Goal: Task Accomplishment & Management: Use online tool/utility

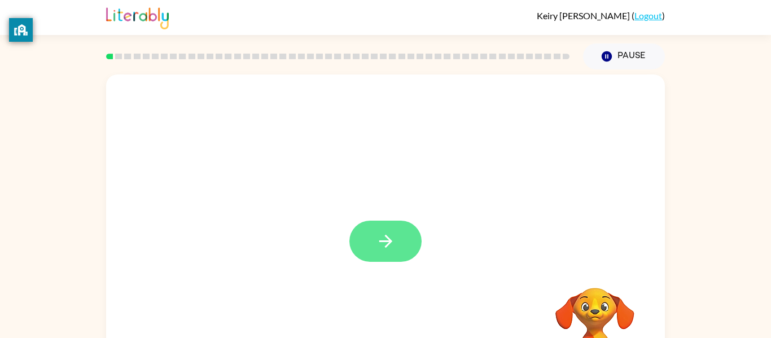
click at [404, 237] on button "button" at bounding box center [385, 241] width 72 height 41
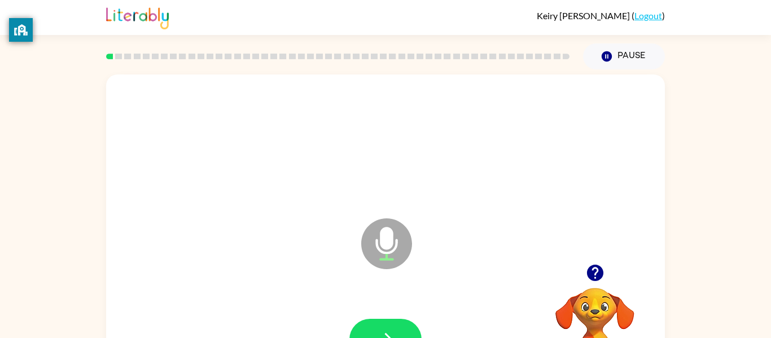
scroll to position [59, 0]
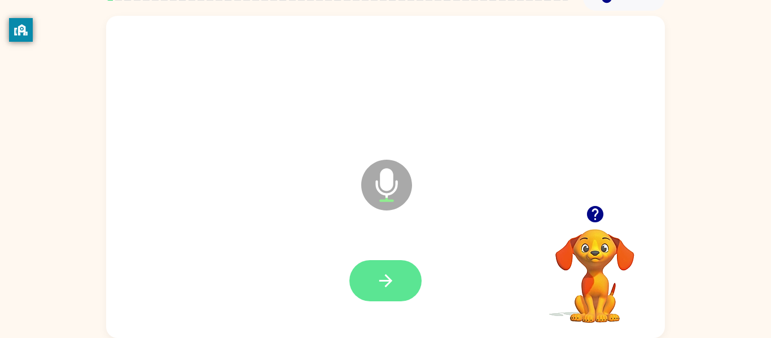
click at [407, 280] on button "button" at bounding box center [385, 280] width 72 height 41
click at [383, 284] on icon "button" at bounding box center [386, 281] width 20 height 20
click at [384, 284] on icon "button" at bounding box center [386, 281] width 20 height 20
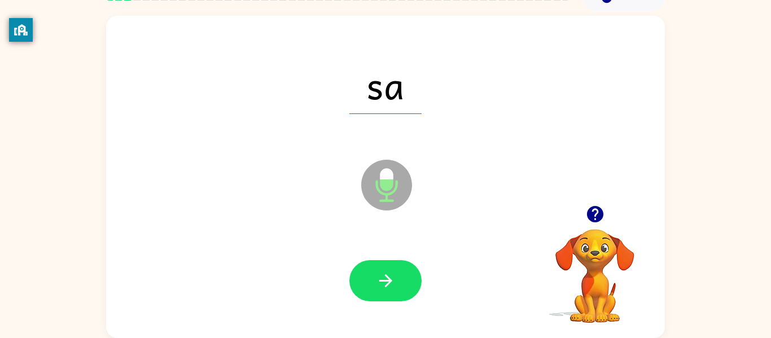
click at [384, 284] on icon "button" at bounding box center [386, 281] width 20 height 20
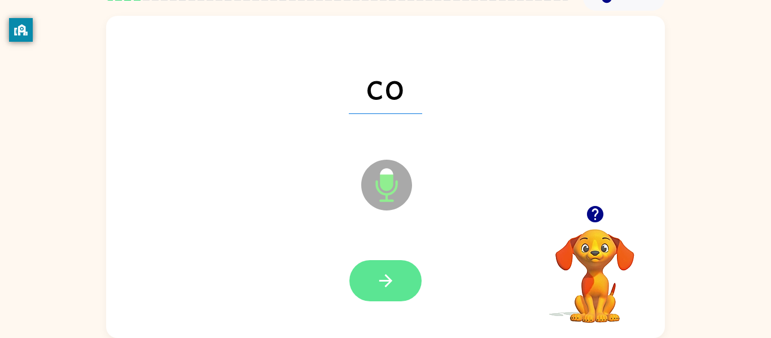
click at [382, 284] on icon "button" at bounding box center [386, 281] width 20 height 20
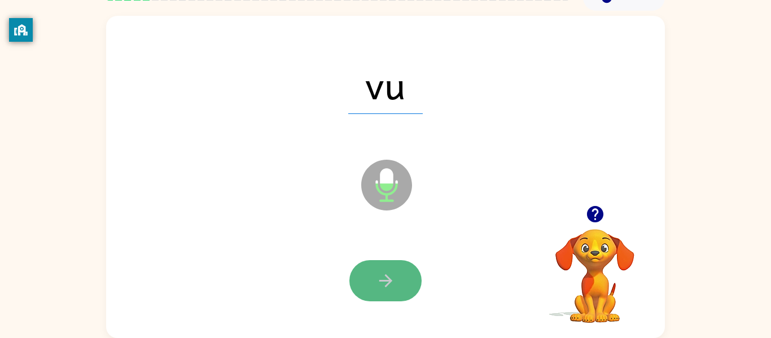
click at [381, 287] on icon "button" at bounding box center [386, 281] width 20 height 20
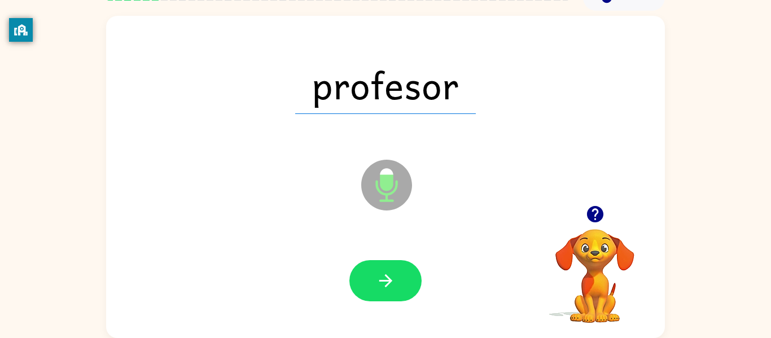
click at [381, 287] on icon "button" at bounding box center [386, 281] width 20 height 20
click at [381, 287] on div at bounding box center [385, 280] width 72 height 41
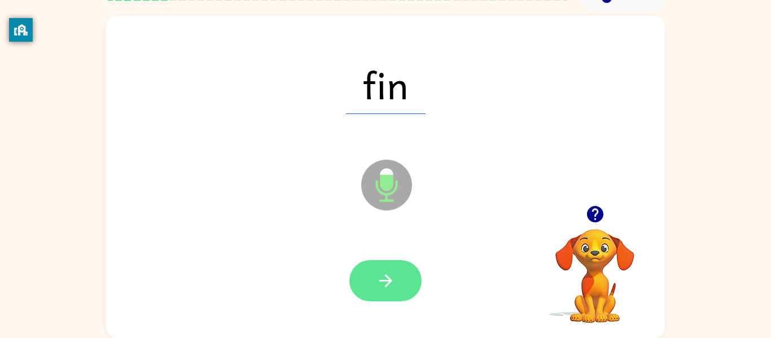
click at [381, 287] on icon "button" at bounding box center [386, 281] width 20 height 20
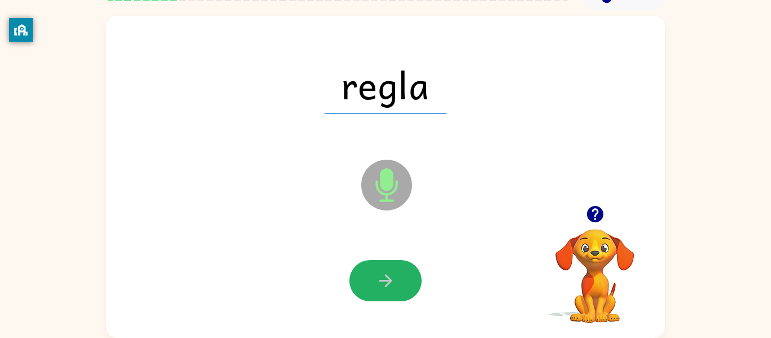
click at [381, 287] on icon "button" at bounding box center [386, 281] width 20 height 20
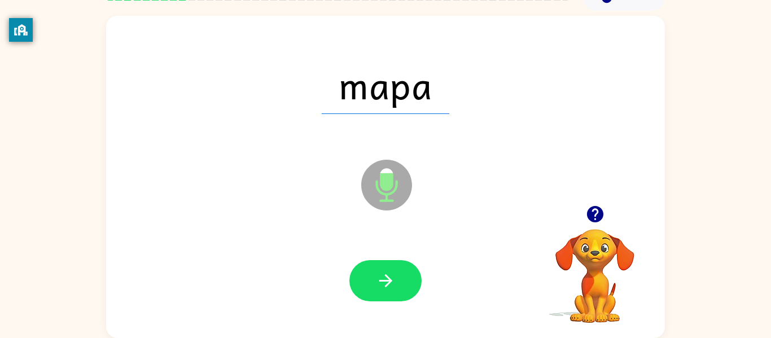
click at [381, 287] on icon "button" at bounding box center [386, 281] width 20 height 20
click at [381, 287] on div at bounding box center [385, 280] width 72 height 41
click at [381, 287] on icon "button" at bounding box center [386, 281] width 20 height 20
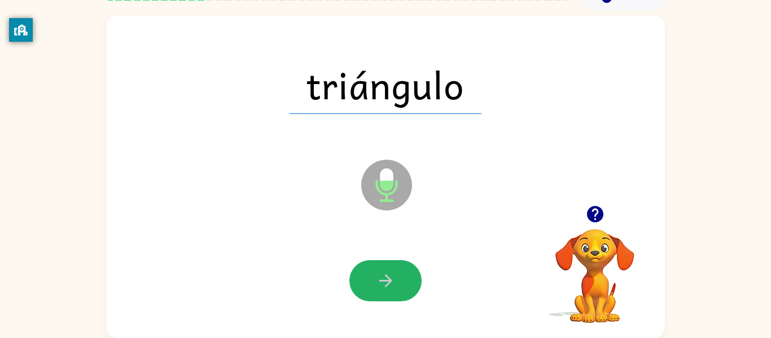
click at [381, 287] on icon "button" at bounding box center [386, 281] width 20 height 20
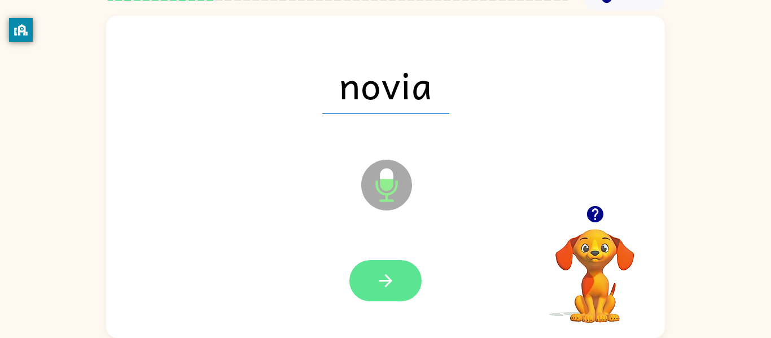
click at [381, 288] on icon "button" at bounding box center [386, 281] width 20 height 20
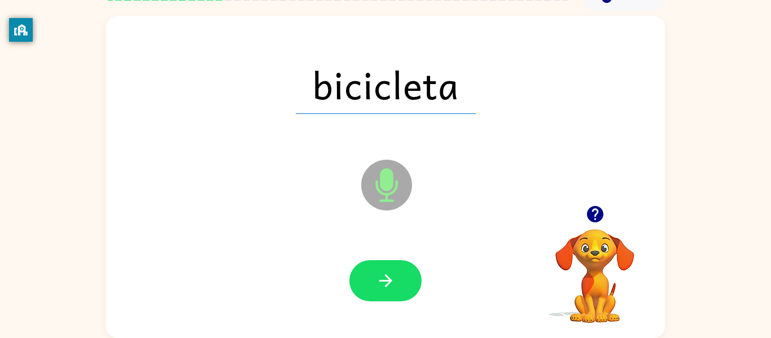
click at [381, 288] on icon "button" at bounding box center [386, 281] width 20 height 20
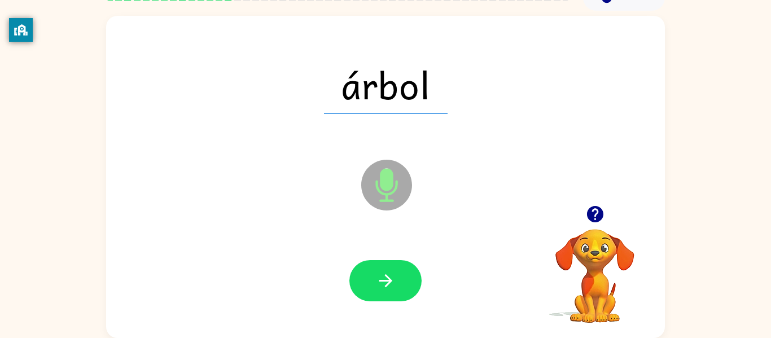
click at [381, 276] on icon "button" at bounding box center [386, 281] width 20 height 20
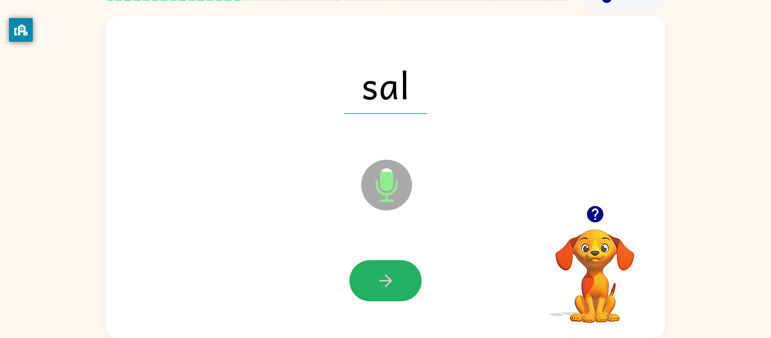
click at [381, 276] on icon "button" at bounding box center [386, 281] width 20 height 20
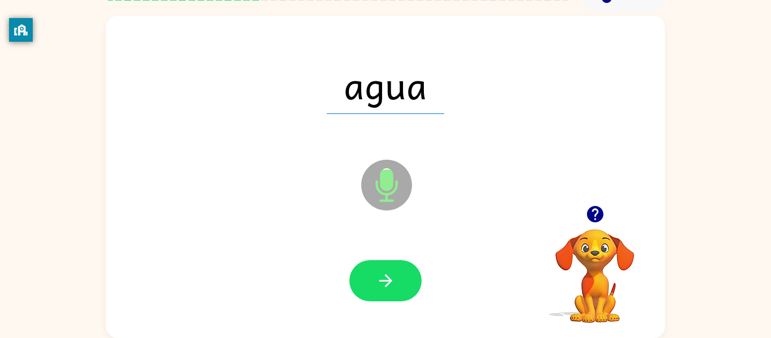
click at [381, 276] on icon "button" at bounding box center [386, 281] width 20 height 20
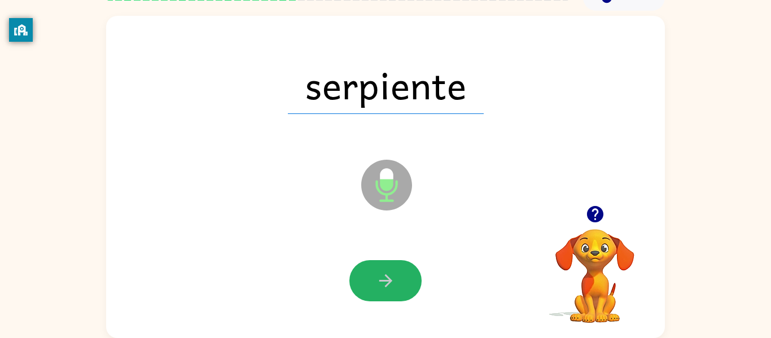
click at [381, 276] on icon "button" at bounding box center [386, 281] width 20 height 20
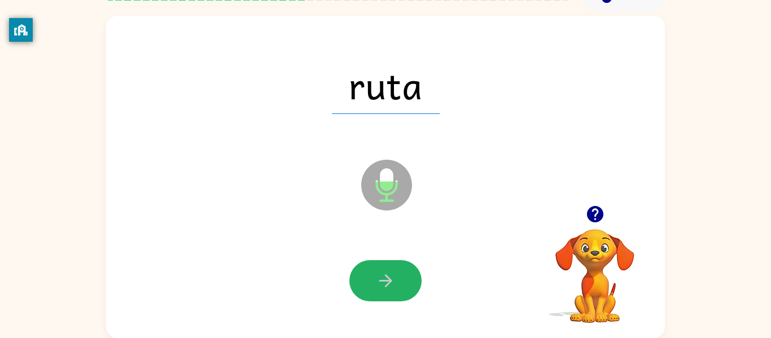
click at [381, 276] on icon "button" at bounding box center [386, 281] width 20 height 20
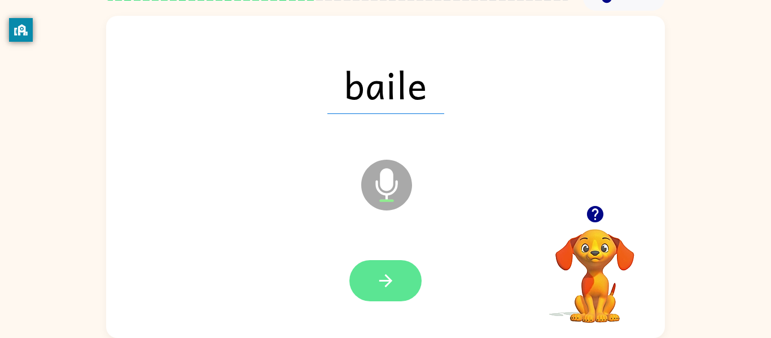
click at [382, 279] on icon "button" at bounding box center [386, 281] width 20 height 20
click at [382, 279] on div at bounding box center [385, 280] width 72 height 41
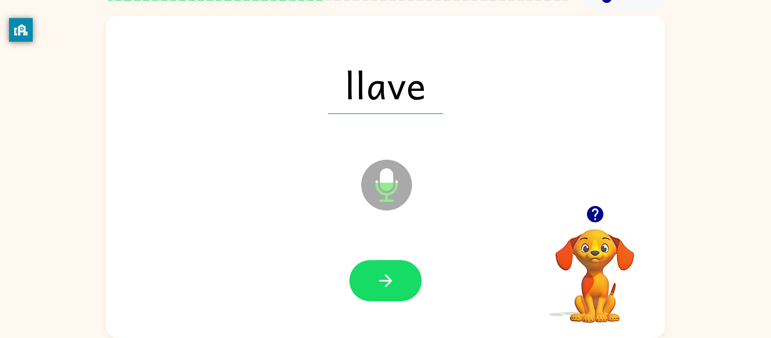
click at [382, 279] on icon "button" at bounding box center [386, 281] width 20 height 20
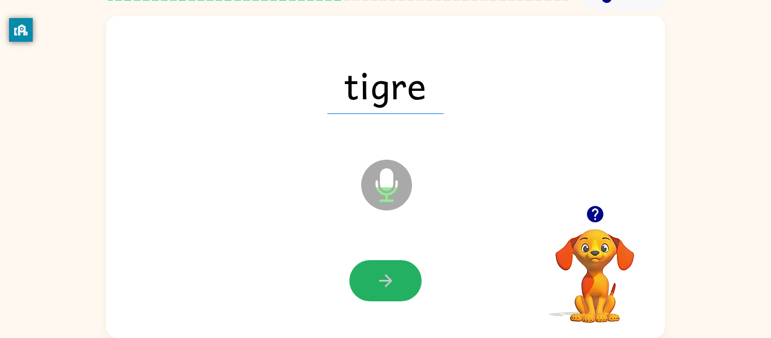
click at [382, 279] on icon "button" at bounding box center [386, 281] width 20 height 20
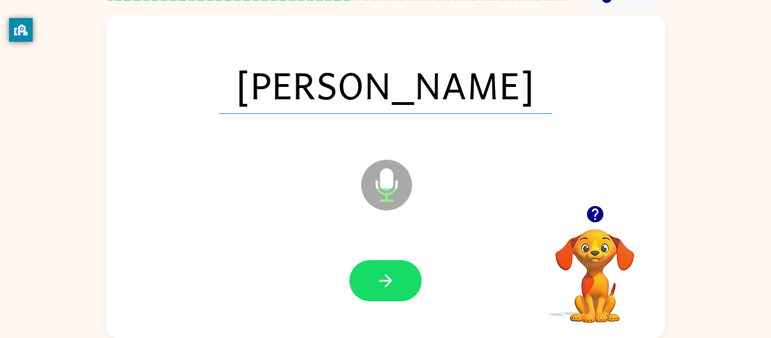
click at [382, 279] on icon "button" at bounding box center [386, 281] width 20 height 20
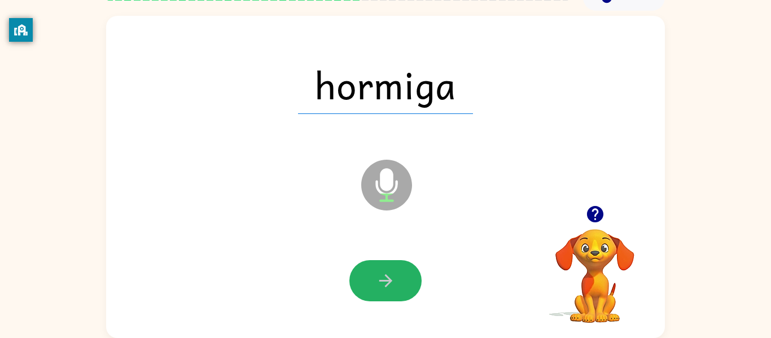
click at [382, 279] on icon "button" at bounding box center [386, 281] width 20 height 20
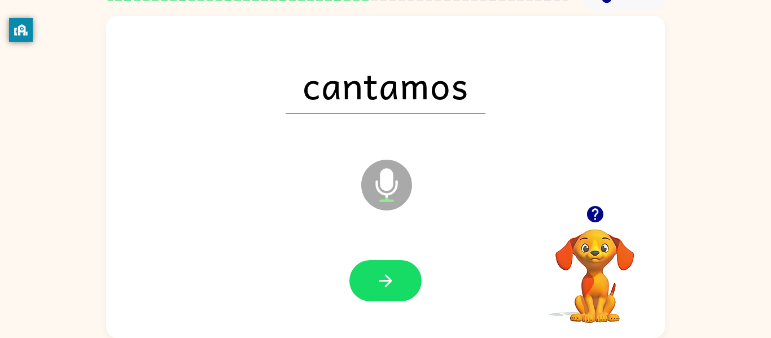
click at [382, 279] on icon "button" at bounding box center [386, 281] width 20 height 20
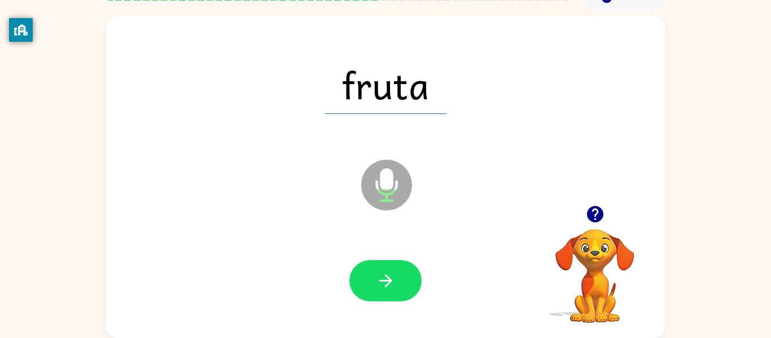
click at [382, 279] on icon "button" at bounding box center [386, 281] width 20 height 20
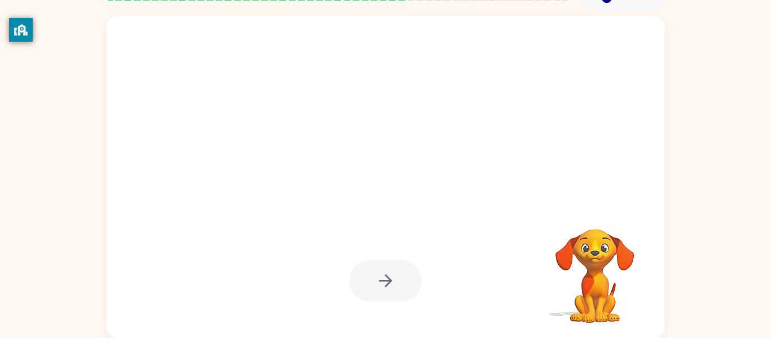
click at [382, 279] on div at bounding box center [385, 280] width 72 height 41
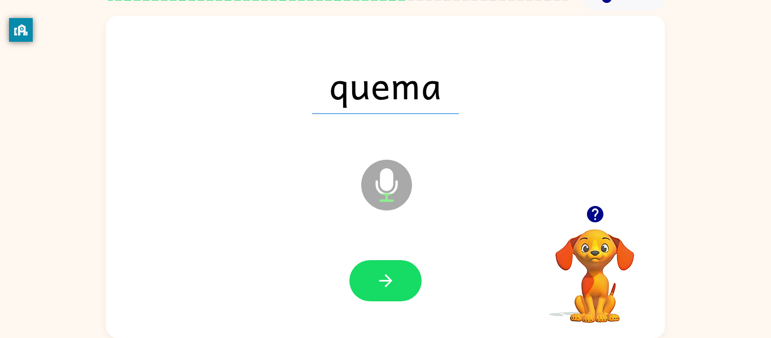
click at [382, 279] on icon "button" at bounding box center [386, 281] width 20 height 20
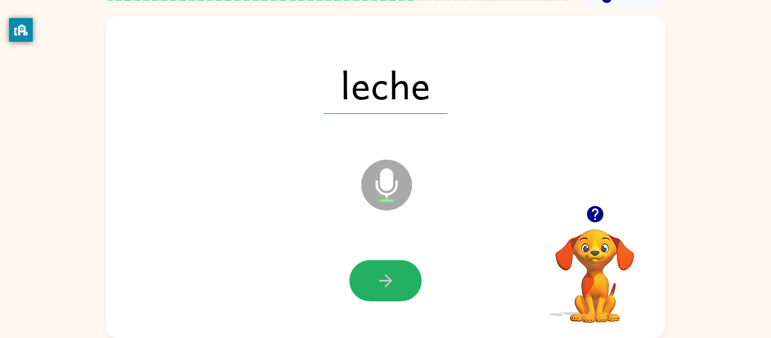
click at [382, 279] on icon "button" at bounding box center [386, 281] width 20 height 20
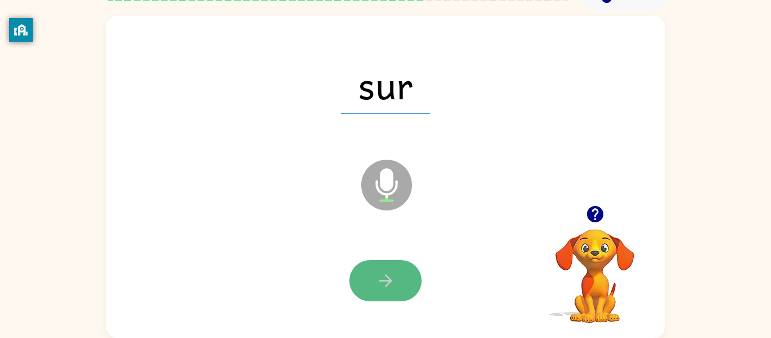
click at [382, 279] on icon "button" at bounding box center [386, 281] width 20 height 20
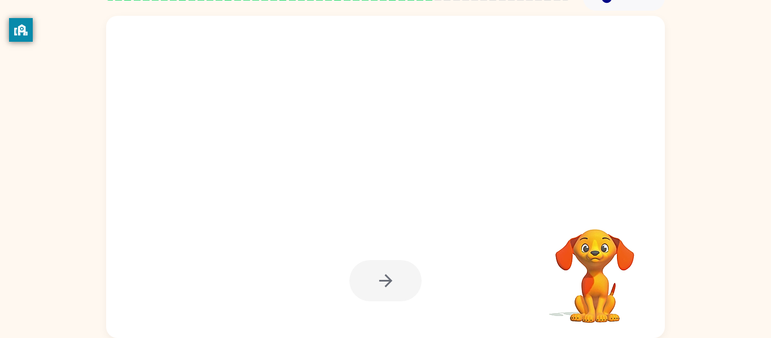
scroll to position [0, 0]
